Goal: Task Accomplishment & Management: Complete application form

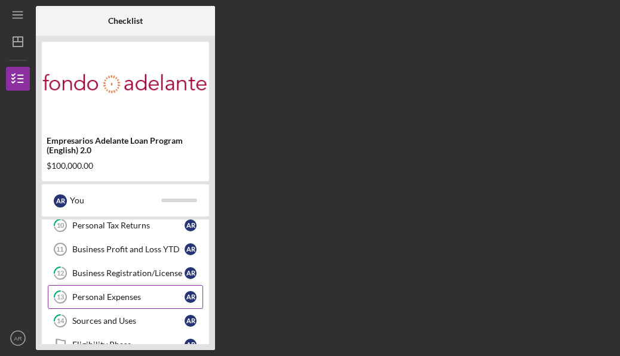
scroll to position [245, 0]
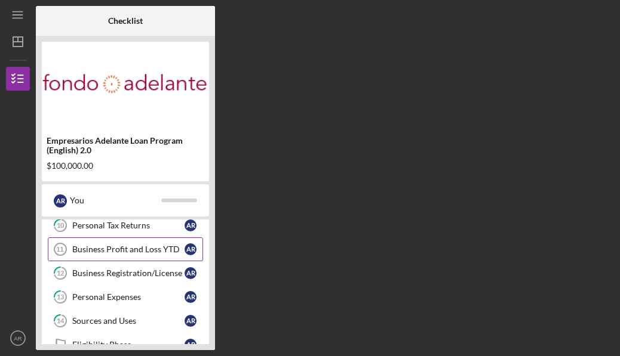
click at [164, 253] on div "Business Profit and Loss YTD" at bounding box center [128, 250] width 112 height 10
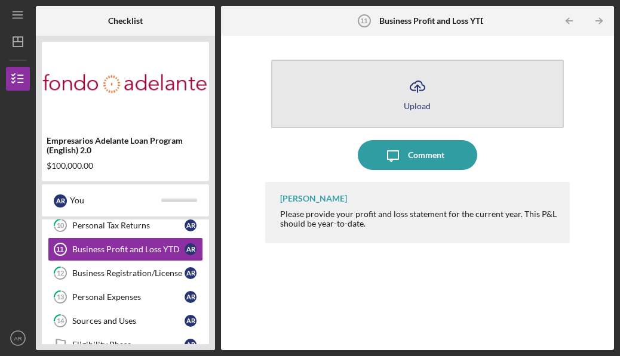
click at [417, 97] on icon "Icon/Upload" at bounding box center [417, 87] width 30 height 30
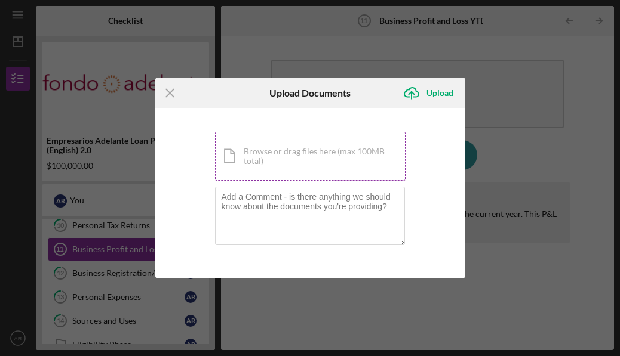
click at [307, 152] on div "Icon/Document Browse or drag files here (max 100MB total) Tap to choose files o…" at bounding box center [310, 156] width 190 height 49
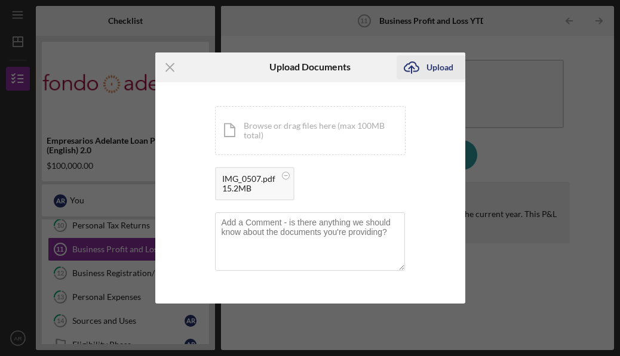
click at [441, 67] on div "Upload" at bounding box center [439, 68] width 27 height 24
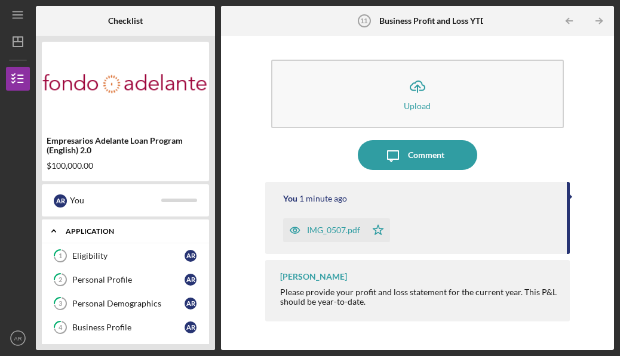
click at [189, 233] on div "Application" at bounding box center [130, 231] width 128 height 7
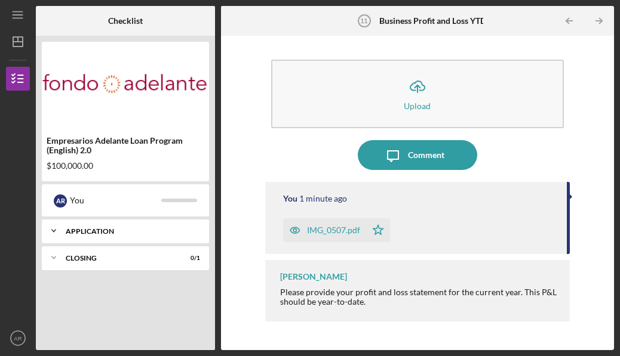
click at [189, 233] on div "Application" at bounding box center [130, 231] width 128 height 7
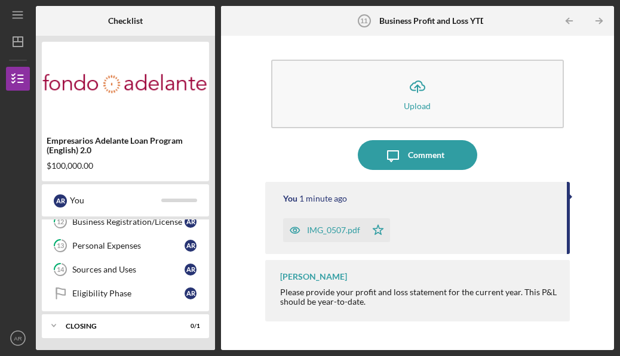
scroll to position [297, 0]
click at [152, 299] on link "Eligibility Phase Eligibility Phase A R" at bounding box center [125, 294] width 155 height 24
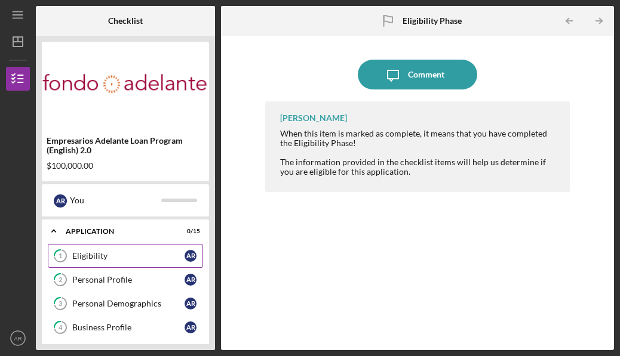
click at [159, 264] on link "1 Eligibility A R" at bounding box center [125, 256] width 155 height 24
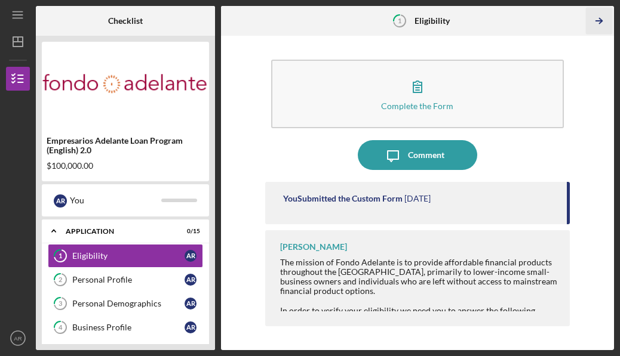
click at [601, 31] on icon "Icon/Table Pagination Arrow" at bounding box center [598, 21] width 27 height 27
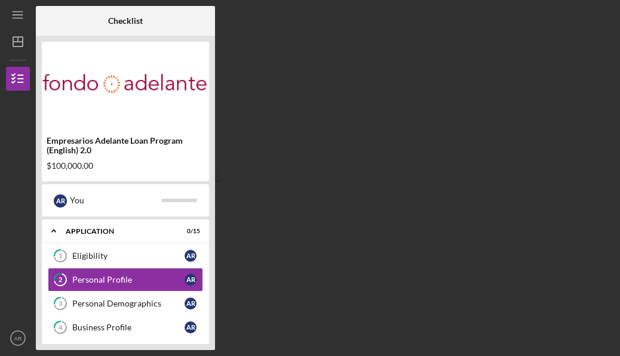
click at [601, 31] on div "Checklist Empresarios Adelante Loan Program (English) 2.0 $100,000.00 A R You I…" at bounding box center [325, 178] width 578 height 345
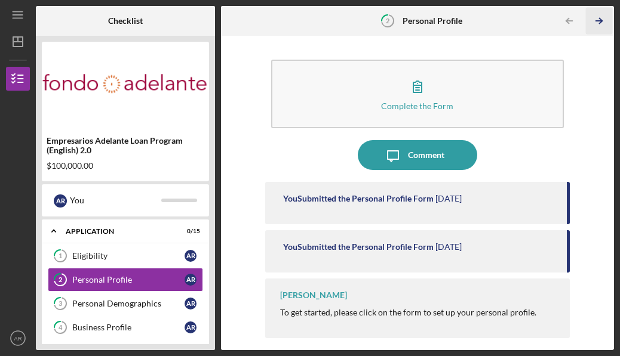
click at [601, 32] on icon "Icon/Table Pagination Arrow" at bounding box center [598, 21] width 27 height 27
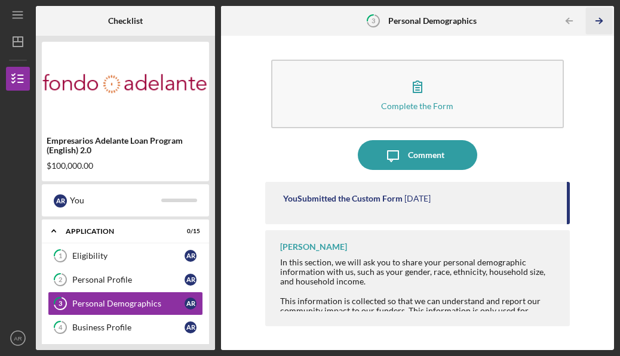
click at [602, 30] on icon "Icon/Table Pagination Arrow" at bounding box center [598, 21] width 27 height 27
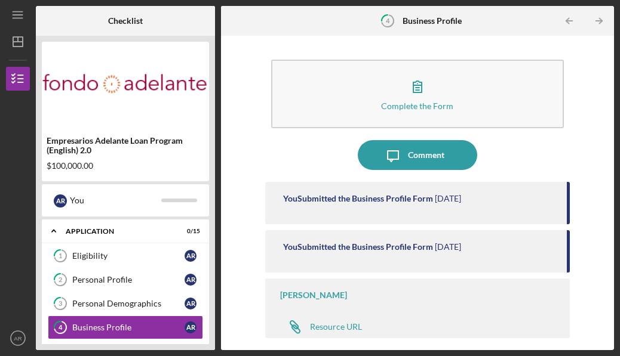
click at [602, 30] on icon "Icon/Table Pagination Arrow" at bounding box center [598, 21] width 27 height 27
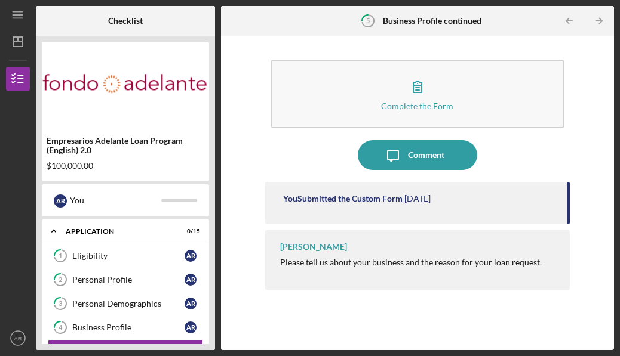
click at [602, 30] on icon "Icon/Table Pagination Arrow" at bounding box center [598, 21] width 27 height 27
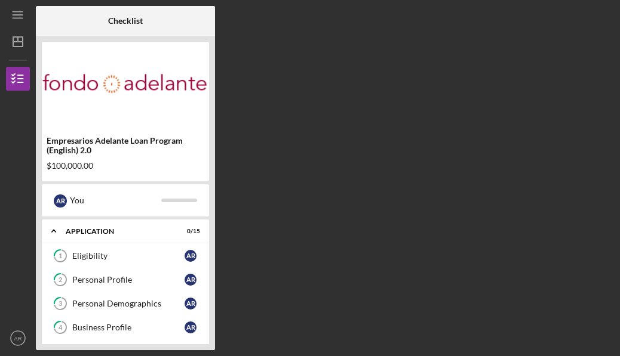
scroll to position [94, 0]
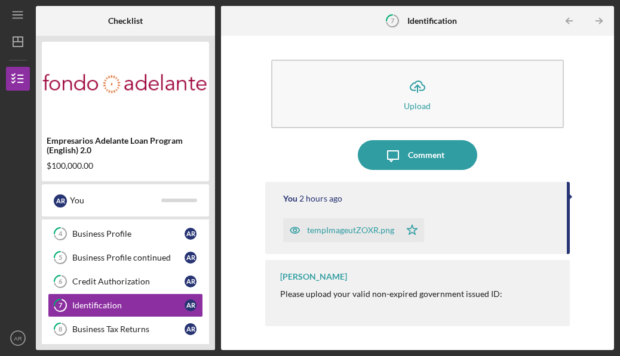
click at [602, 30] on icon "Icon/Table Pagination Arrow" at bounding box center [598, 21] width 27 height 27
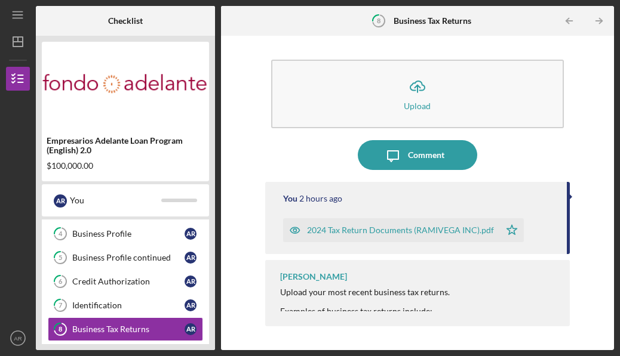
click at [602, 30] on icon "Icon/Table Pagination Arrow" at bounding box center [598, 21] width 27 height 27
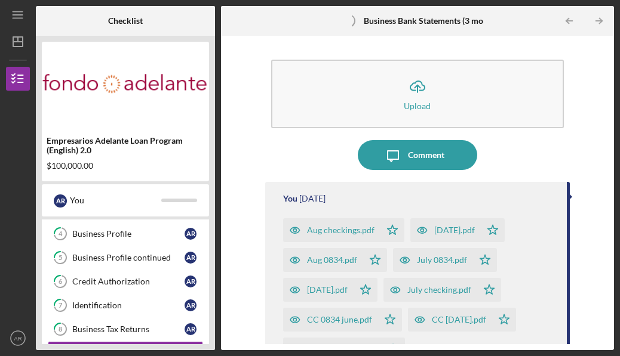
click at [602, 30] on icon "Icon/Table Pagination Arrow" at bounding box center [598, 21] width 27 height 27
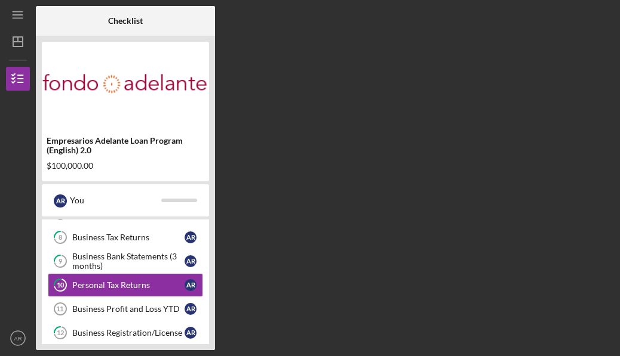
scroll to position [189, 0]
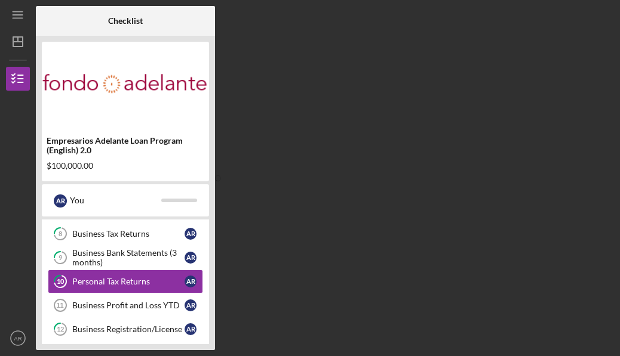
click at [602, 30] on div "Checklist Empresarios Adelante Loan Program (English) 2.0 $100,000.00 A R You I…" at bounding box center [325, 178] width 578 height 345
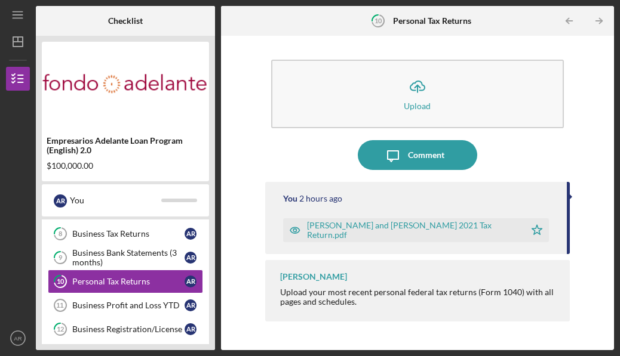
click at [602, 30] on icon "Icon/Table Pagination Arrow" at bounding box center [598, 21] width 27 height 27
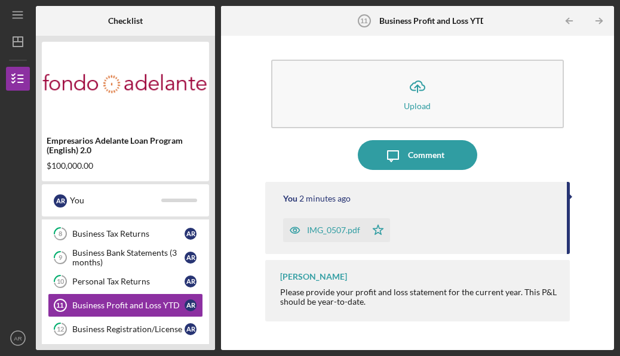
click at [602, 30] on icon "Icon/Table Pagination Arrow" at bounding box center [598, 21] width 27 height 27
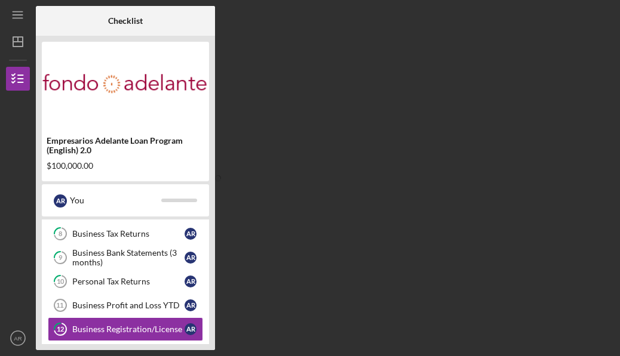
click at [602, 30] on div "Checklist Empresarios Adelante Loan Program (English) 2.0 $100,000.00 A R You I…" at bounding box center [325, 178] width 578 height 345
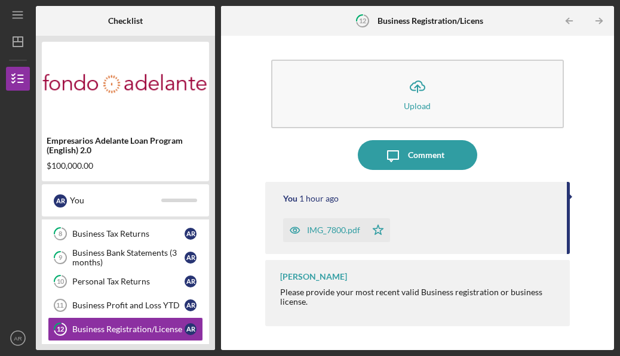
click at [602, 30] on icon "Icon/Table Pagination Arrow" at bounding box center [598, 21] width 27 height 27
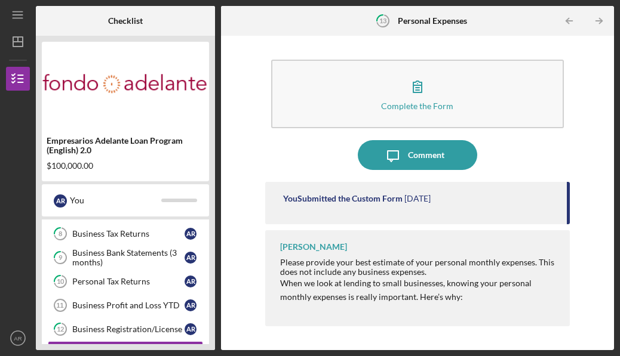
click at [602, 30] on icon "Icon/Table Pagination Arrow" at bounding box center [598, 21] width 27 height 27
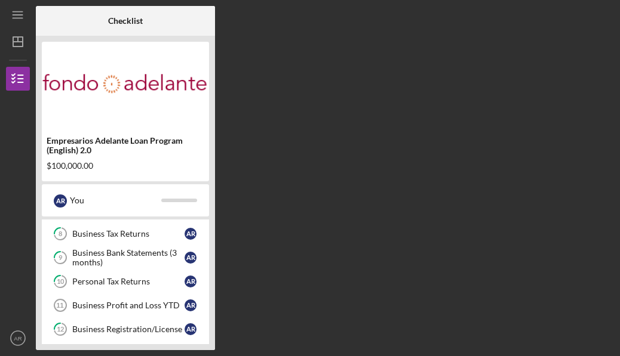
scroll to position [285, 0]
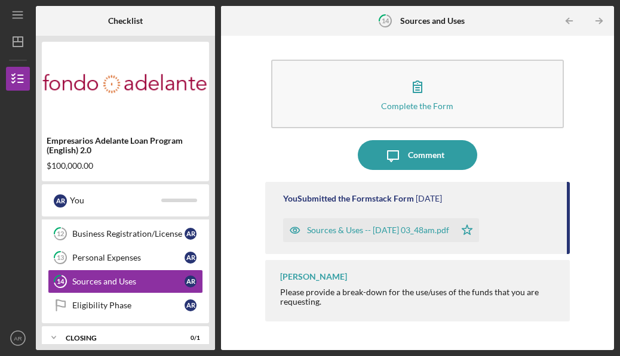
click at [602, 30] on icon "Icon/Table Pagination Arrow" at bounding box center [598, 21] width 27 height 27
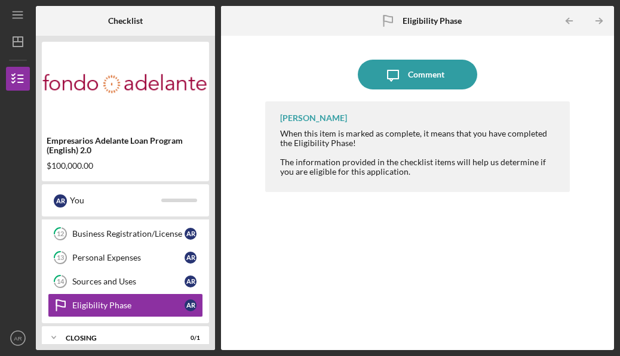
click at [602, 30] on icon "Icon/Table Pagination Arrow" at bounding box center [598, 21] width 27 height 27
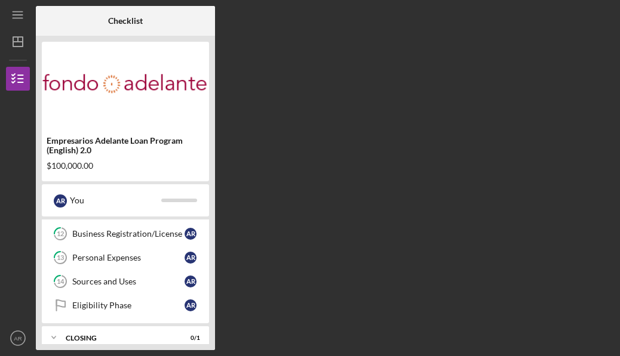
scroll to position [327, 0]
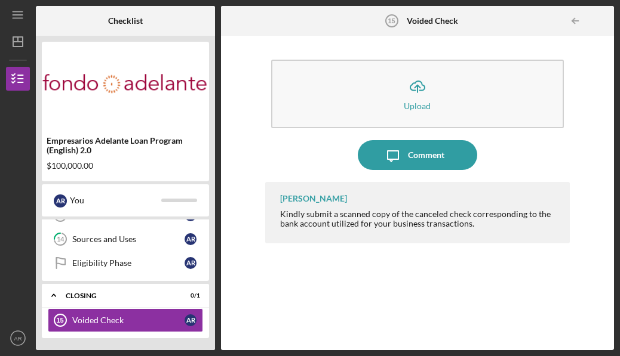
click at [485, 107] on button "Icon/Upload Upload" at bounding box center [417, 94] width 293 height 69
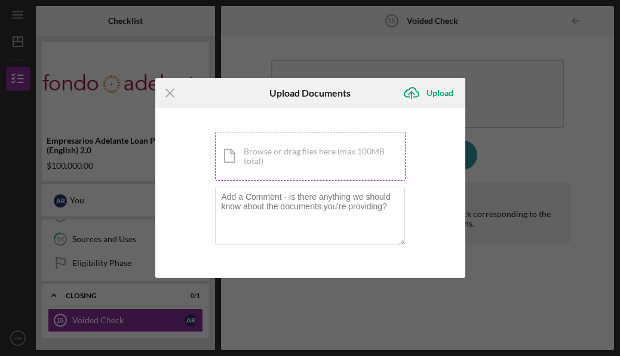
click at [361, 150] on div "Icon/Document Browse or drag files here (max 100MB total) Tap to choose files o…" at bounding box center [310, 156] width 190 height 49
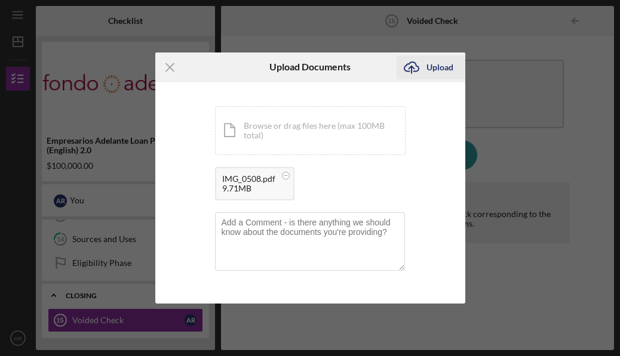
click at [431, 61] on div "Upload" at bounding box center [439, 68] width 27 height 24
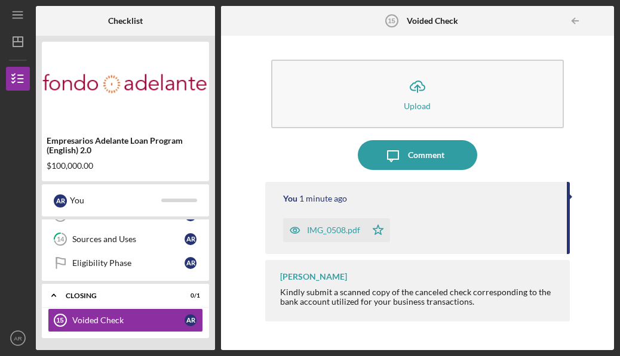
click at [306, 286] on div "[PERSON_NAME] Kindly submit a scanned copy of the canceled check corresponding …" at bounding box center [417, 290] width 305 height 61
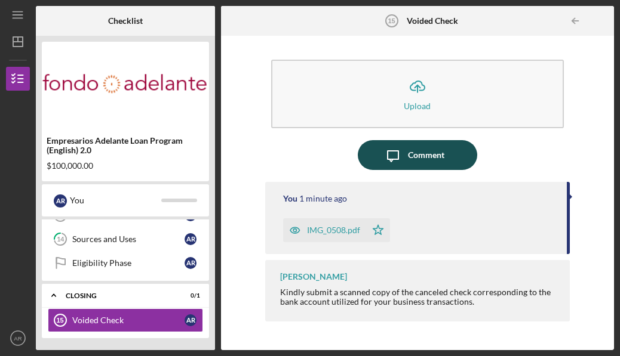
click at [422, 140] on div "Icon/Message Comment" at bounding box center [417, 155] width 305 height 30
click at [413, 156] on div "Comment" at bounding box center [426, 155] width 36 height 30
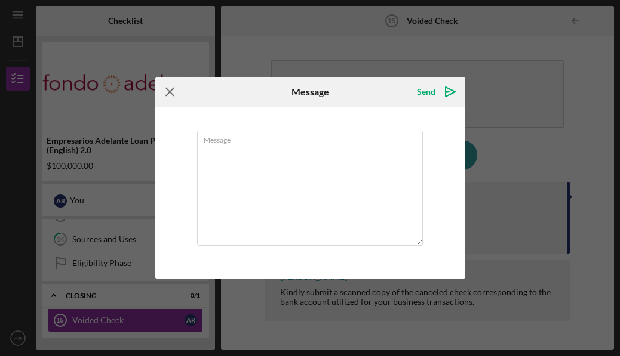
click at [173, 88] on icon "Icon/Menu Close" at bounding box center [170, 92] width 30 height 30
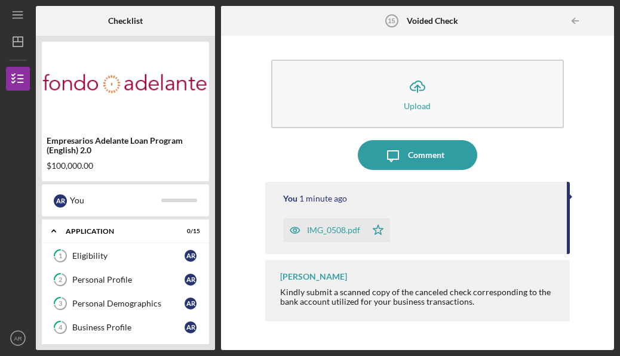
click at [135, 240] on div "Icon/Expander Application 0 / 15" at bounding box center [125, 231] width 167 height 24
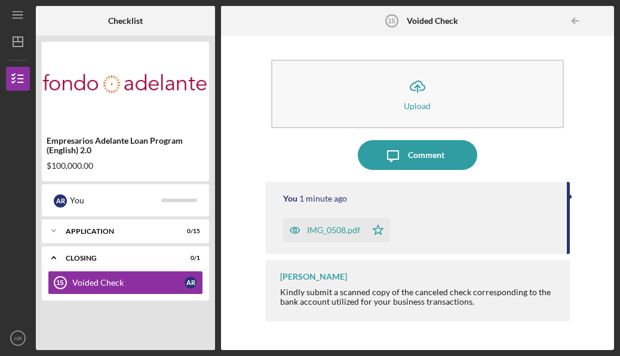
click at [135, 240] on div "Icon/Expander Application 0 / 15" at bounding box center [125, 231] width 167 height 24
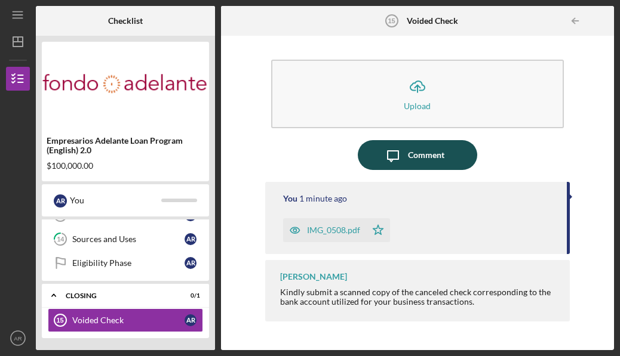
scroll to position [327, 0]
click at [438, 151] on div "Comment" at bounding box center [426, 155] width 36 height 30
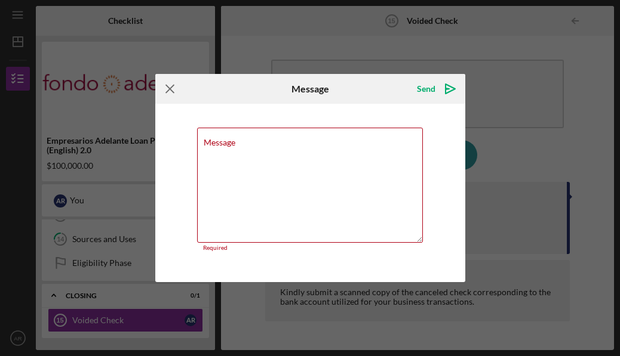
click at [165, 89] on icon "Icon/Menu Close" at bounding box center [170, 89] width 30 height 30
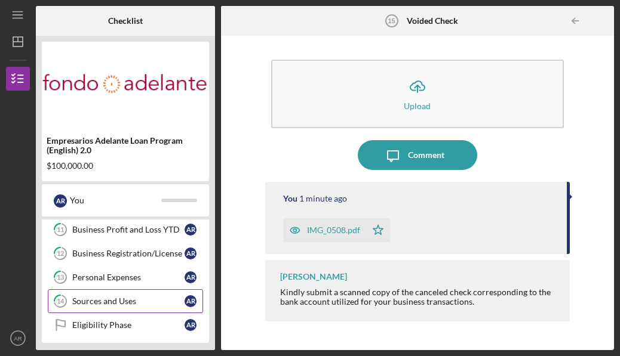
scroll to position [266, 0]
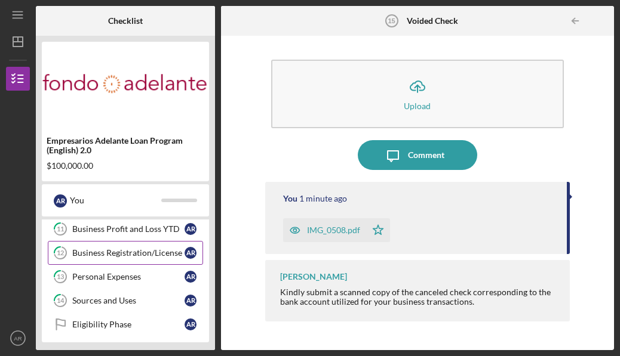
click at [115, 244] on link "12 Business Registration/License A R" at bounding box center [125, 253] width 155 height 24
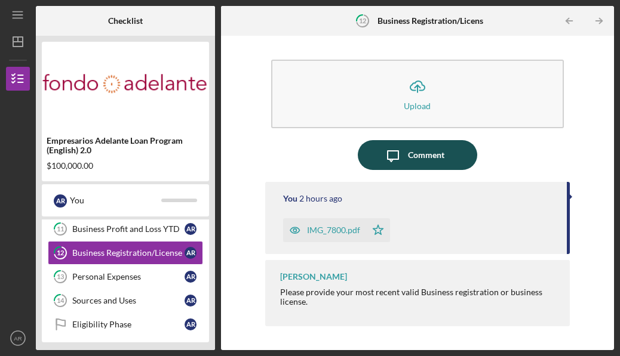
click at [423, 151] on div "Comment" at bounding box center [426, 155] width 36 height 30
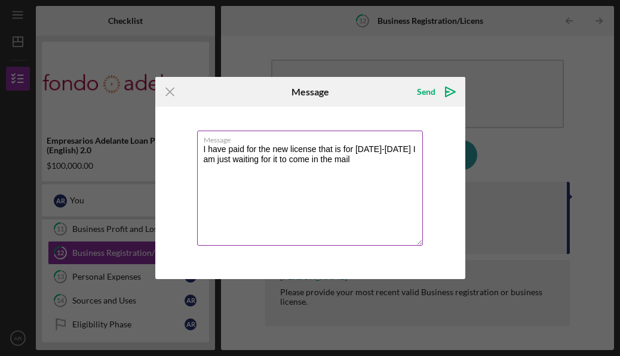
click at [395, 150] on textarea "I have paid for the new license that is for [DATE]-[DATE] I am just waiting for…" at bounding box center [310, 188] width 226 height 115
type textarea "I have paid for the new license that is for [DATE]-[DATE] I am just waiting for…"
click at [447, 94] on icon "Icon/icon-invite-send" at bounding box center [450, 92] width 30 height 30
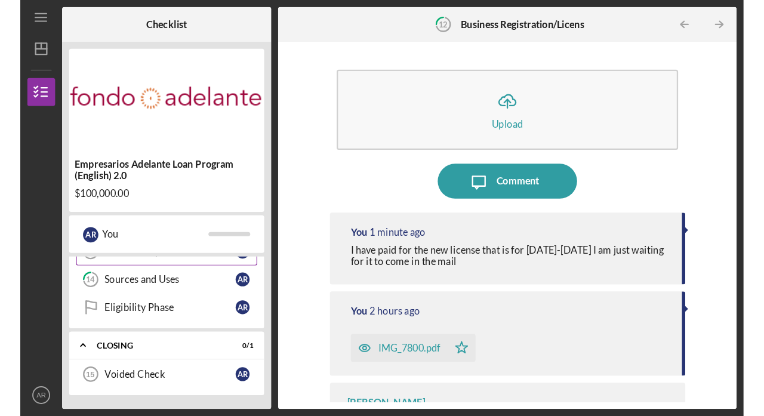
scroll to position [327, 0]
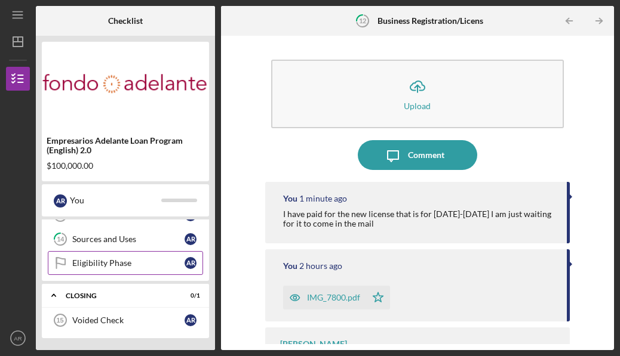
click at [82, 266] on div "Eligibility Phase" at bounding box center [128, 264] width 112 height 10
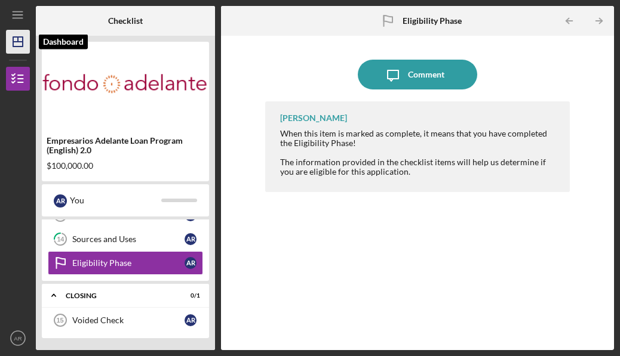
click at [21, 42] on line "button" at bounding box center [18, 42] width 10 height 0
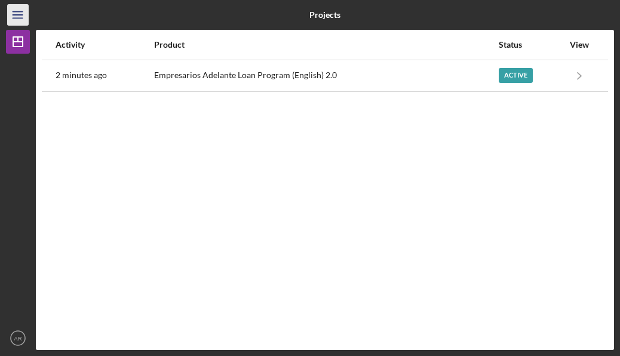
click at [26, 13] on icon "Icon/Menu" at bounding box center [18, 15] width 27 height 27
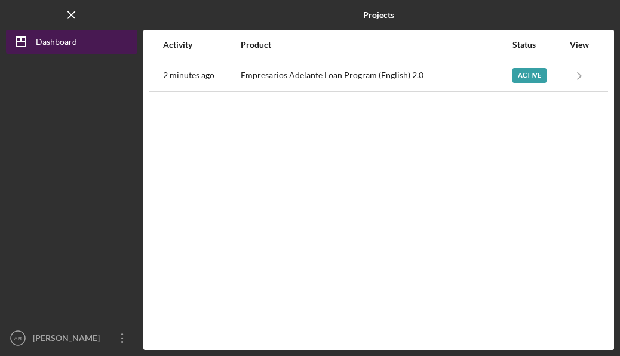
click at [44, 44] on div "Dashboard" at bounding box center [56, 43] width 41 height 27
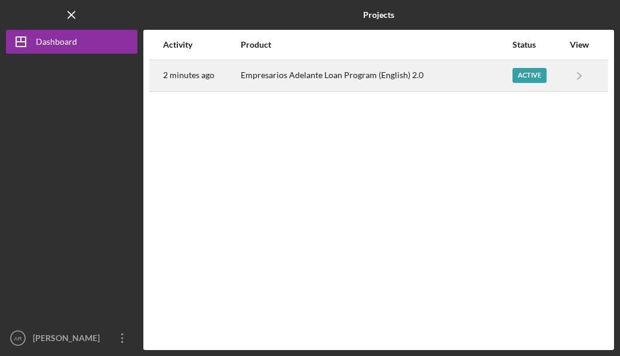
click at [192, 74] on time "2 minutes ago" at bounding box center [188, 75] width 51 height 10
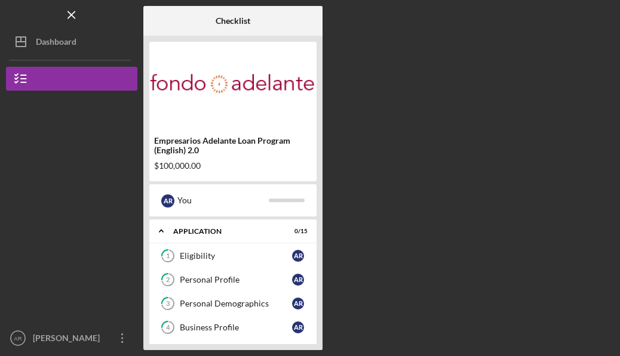
click at [83, 19] on div "Logo-Reversed Created with Sketch. Icon/Menu Close" at bounding box center [71, 15] width 131 height 30
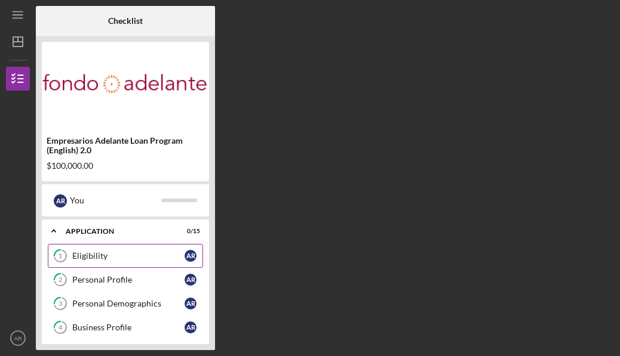
click at [116, 256] on div "Eligibility" at bounding box center [128, 256] width 112 height 10
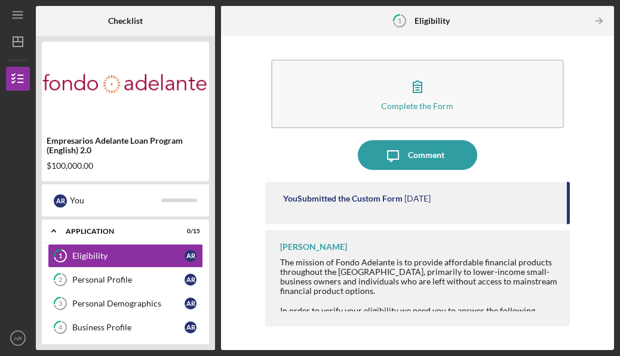
click at [371, 281] on div "The mission of Fondo Adelante is to provide affordable financial products throu…" at bounding box center [419, 277] width 278 height 38
click at [552, 256] on div "[PERSON_NAME] The mission of Fondo Adelante is to provide affordable financial …" at bounding box center [417, 278] width 305 height 96
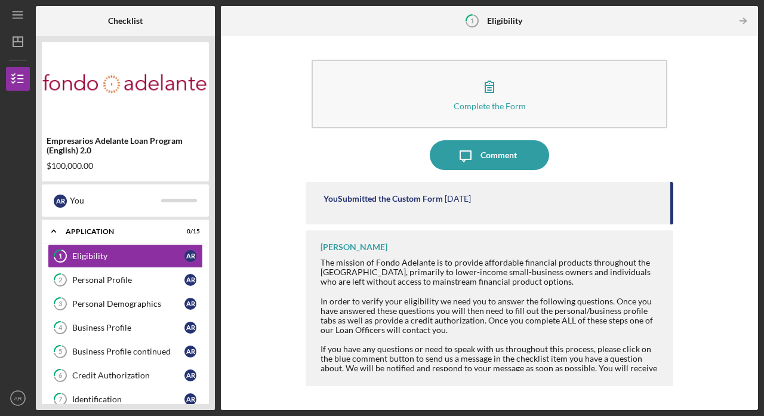
click at [450, 203] on time "[DATE]" at bounding box center [458, 199] width 26 height 10
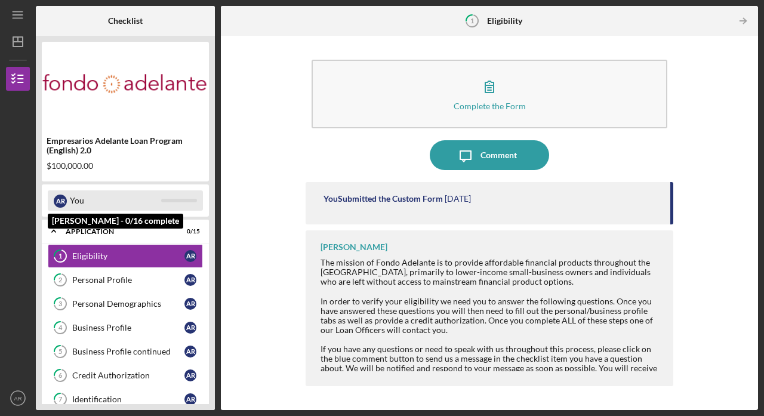
click at [180, 200] on div at bounding box center [179, 201] width 36 height 4
click at [91, 204] on div "You" at bounding box center [115, 200] width 91 height 20
click at [180, 197] on div "A R You" at bounding box center [125, 200] width 155 height 20
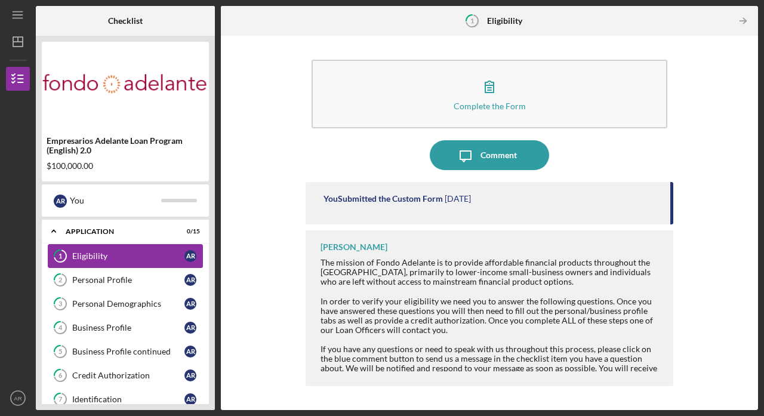
click at [159, 260] on div "Eligibility" at bounding box center [128, 256] width 112 height 10
click at [173, 184] on div "A R You" at bounding box center [125, 200] width 167 height 32
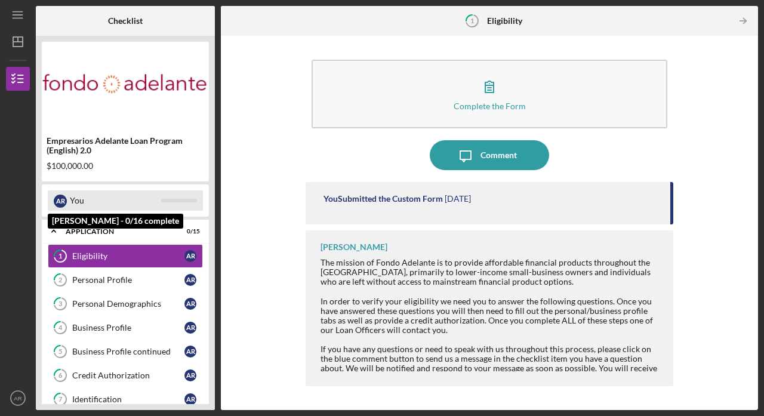
click at [173, 193] on div "A R You" at bounding box center [125, 200] width 155 height 20
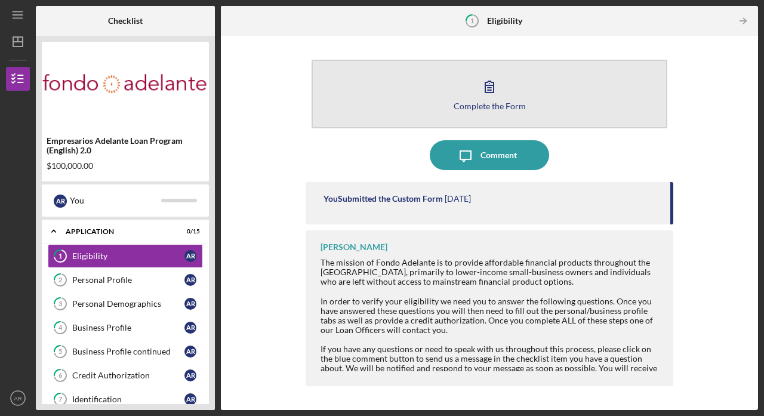
click at [483, 76] on icon "button" at bounding box center [490, 87] width 30 height 30
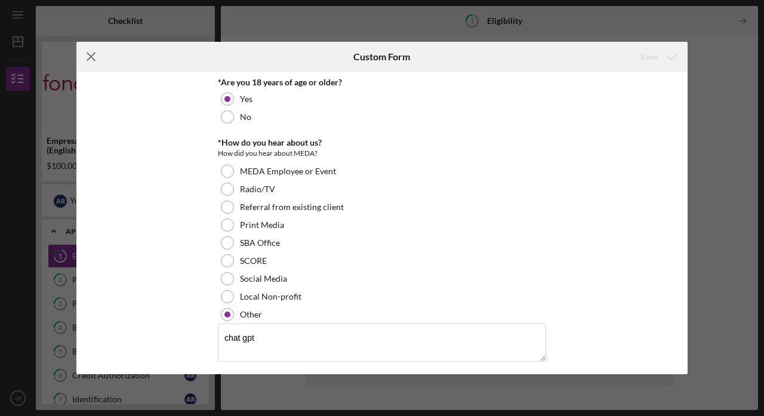
click at [92, 53] on icon "Icon/Menu Close" at bounding box center [91, 57] width 30 height 30
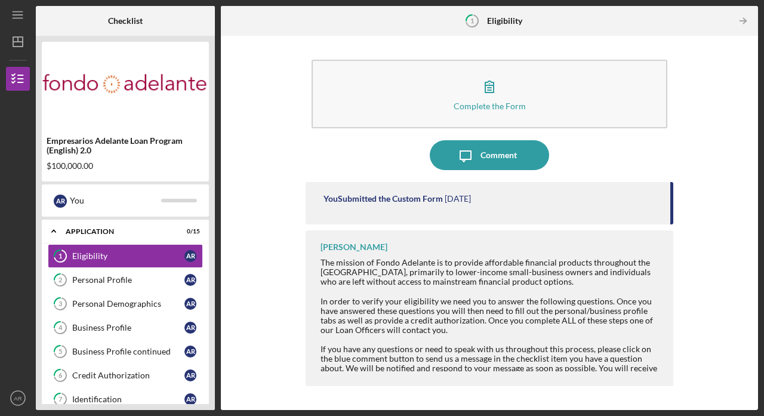
scroll to position [53, 0]
